Goal: Register for event/course

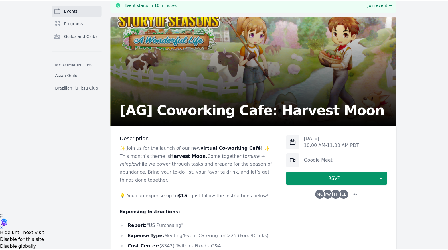
scroll to position [34, 0]
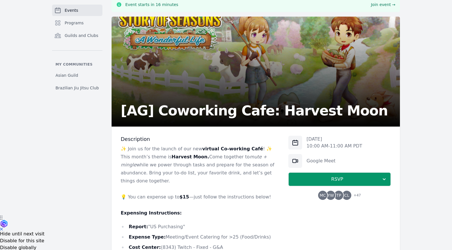
click at [126, 146] on p "✨ Join us for the launch of our new virtual Co-working Café ! ✨ This month’s th…" at bounding box center [200, 165] width 159 height 40
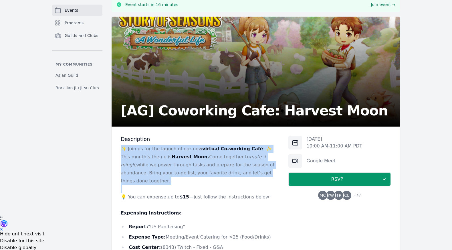
click at [126, 146] on p "✨ Join us for the launch of our new virtual Co-working Café ! ✨ This month’s th…" at bounding box center [200, 165] width 159 height 40
click at [126, 147] on p "✨ Join us for the launch of our new virtual Co-working Café ! ✨ This month’s th…" at bounding box center [200, 165] width 159 height 40
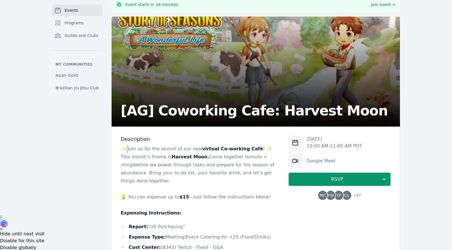
click at [126, 147] on p "✨ Join us for the launch of our new virtual Co-working Café ! ✨ This month’s th…" at bounding box center [200, 165] width 159 height 40
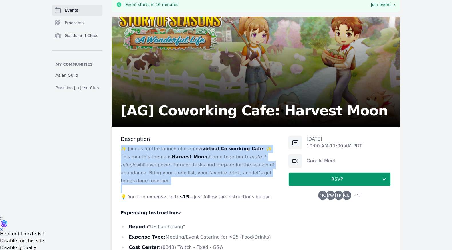
click at [126, 147] on p "✨ Join us for the launch of our new virtual Co-working Café ! ✨ This month’s th…" at bounding box center [200, 165] width 159 height 40
click at [128, 149] on p "✨ Join us for the launch of our new virtual Co-working Café ! ✨ This month’s th…" at bounding box center [200, 165] width 159 height 40
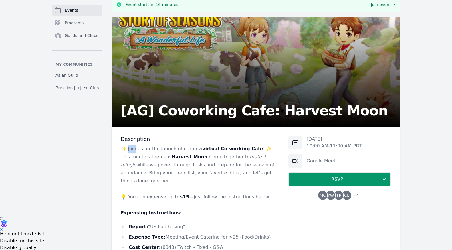
click at [128, 149] on p "✨ Join us for the launch of our new virtual Co-working Café ! ✨ This month’s th…" at bounding box center [200, 165] width 159 height 40
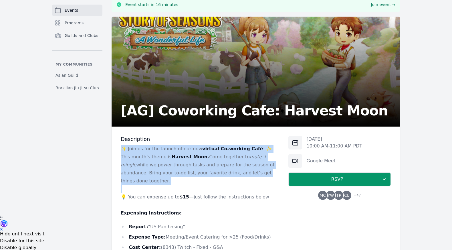
click at [128, 149] on p "✨ Join us for the launch of our new virtual Co-working Café ! ✨ This month’s th…" at bounding box center [200, 165] width 159 height 40
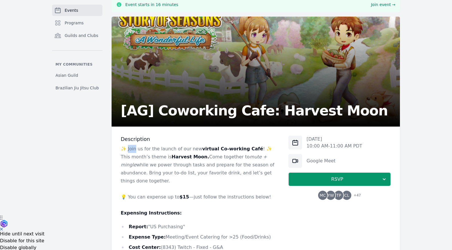
click at [128, 149] on p "✨ Join us for the launch of our new virtual Co-working Café ! ✨ This month’s th…" at bounding box center [200, 165] width 159 height 40
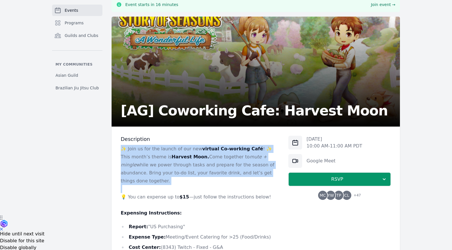
click at [128, 149] on p "✨ Join us for the launch of our new virtual Co-working Café ! ✨ This month’s th…" at bounding box center [200, 165] width 159 height 40
click at [171, 177] on p "✨ Join us for the launch of our new virtual Co-working Café ! ✨ This month’s th…" at bounding box center [200, 165] width 159 height 40
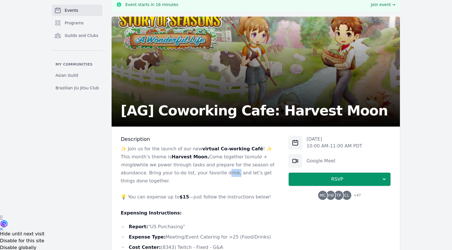
click at [171, 177] on p "✨ Join us for the launch of our new virtual Co-working Café ! ✨ This month’s th…" at bounding box center [200, 165] width 159 height 40
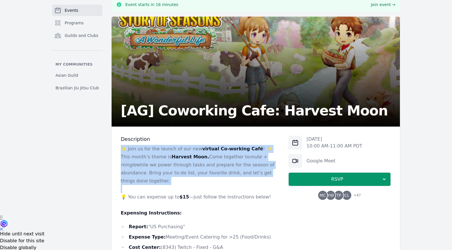
click at [171, 177] on p "✨ Join us for the launch of our new virtual Co-working Café ! ✨ This month’s th…" at bounding box center [200, 165] width 159 height 40
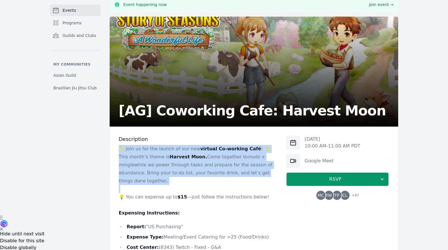
click at [133, 154] on p "✨ Join us for the launch of our new virtual Co-working Café ! ✨ This month’s th…" at bounding box center [198, 165] width 159 height 40
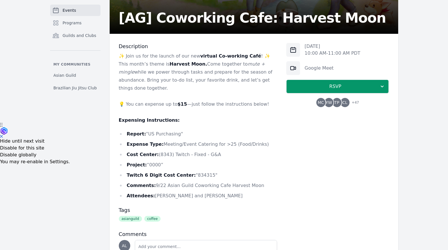
scroll to position [131, 0]
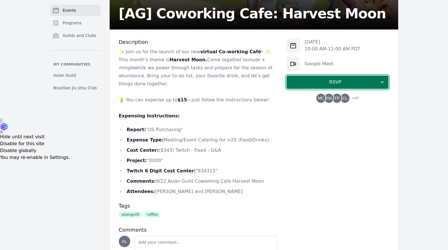
click at [310, 85] on span "RSVP" at bounding box center [335, 82] width 88 height 7
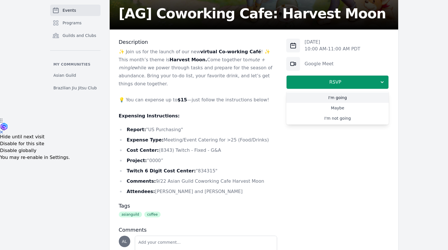
click at [320, 97] on link "I'm going" at bounding box center [337, 97] width 103 height 10
